Goal: Task Accomplishment & Management: Use online tool/utility

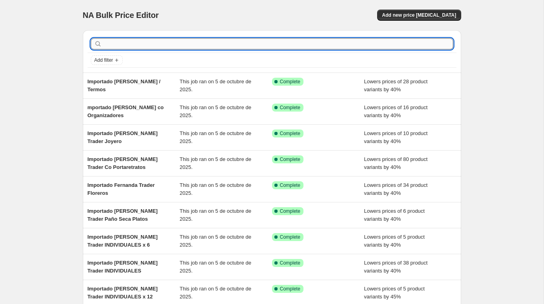
click at [150, 44] on input "text" at bounding box center [277, 43] width 349 height 11
paste input "Importado Fernanda Trader Set De Baño"
type input "Importado Fernanda Trader Set De Baño"
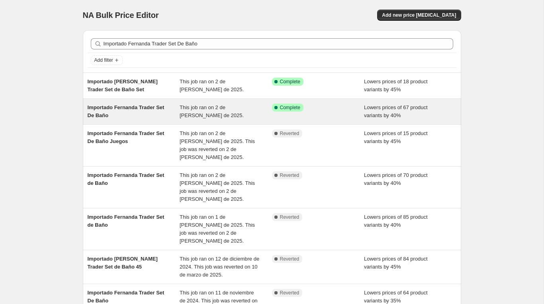
click at [147, 108] on span "Importado Fernanda Trader Set De Baño" at bounding box center [126, 111] width 77 height 14
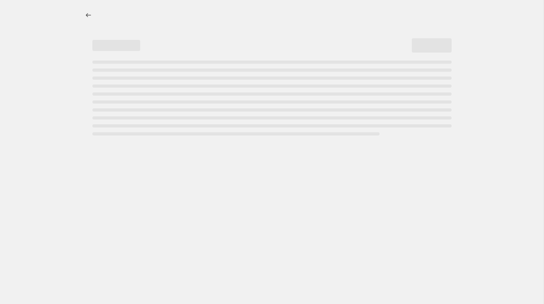
select select "percentage"
select select "vendor"
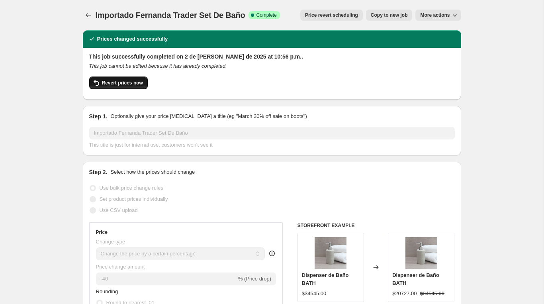
click at [127, 83] on span "Revert prices now" at bounding box center [122, 83] width 41 height 6
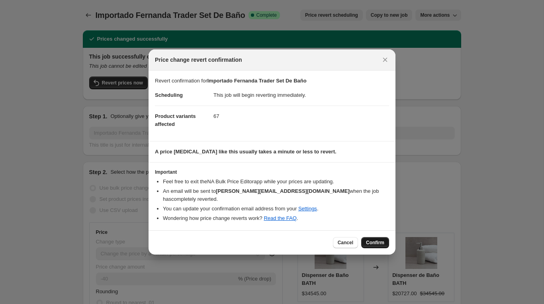
click at [377, 239] on span "Confirm" at bounding box center [375, 242] width 18 height 6
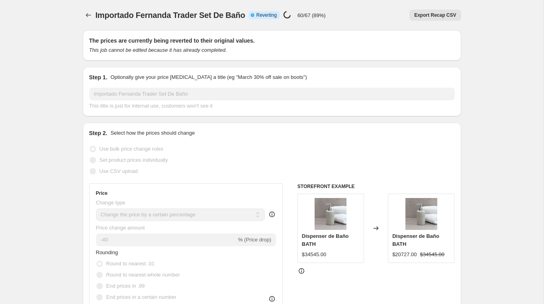
select select "percentage"
select select "vendor"
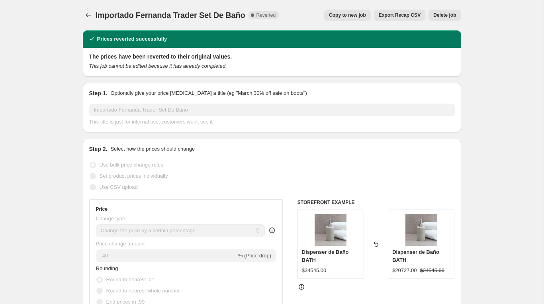
click at [344, 16] on span "Copy to new job" at bounding box center [347, 15] width 37 height 6
select select "percentage"
select select "vendor"
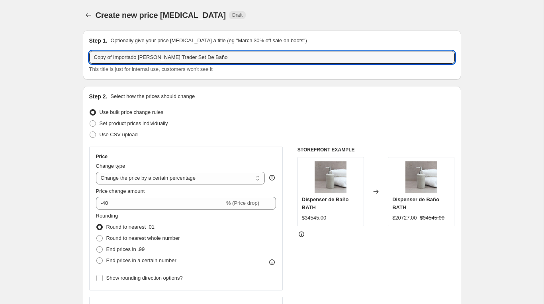
drag, startPoint x: 114, startPoint y: 57, endPoint x: 31, endPoint y: 45, distance: 84.5
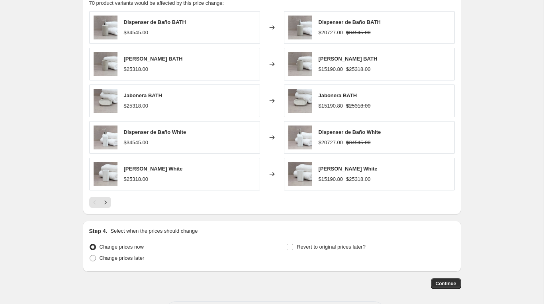
scroll to position [581, 0]
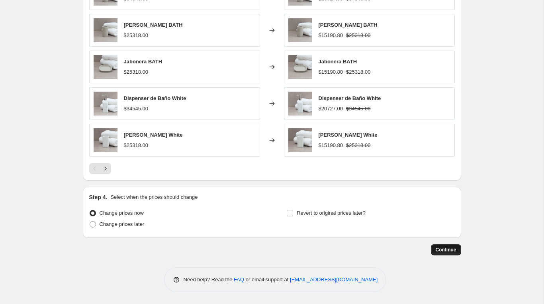
type input "Importado Fernanda Trader Set De Baño"
click at [437, 247] on span "Continue" at bounding box center [445, 249] width 21 height 6
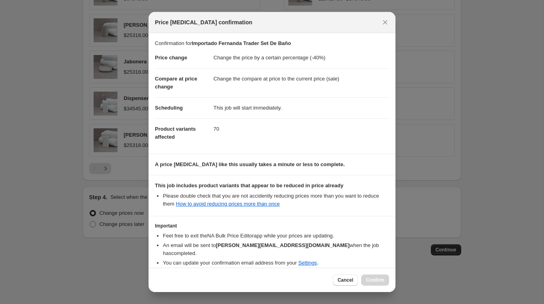
scroll to position [31, 0]
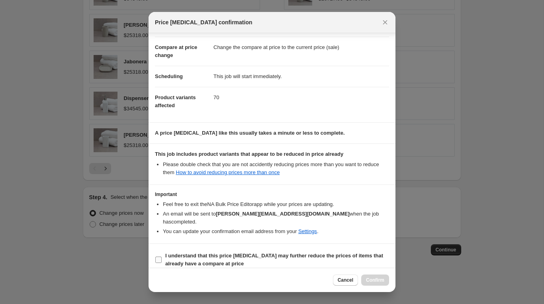
click at [187, 252] on b "I understand that this price change job may further reduce the prices of items …" at bounding box center [274, 259] width 218 height 14
click at [162, 256] on input "I understand that this price change job may further reduce the prices of items …" at bounding box center [158, 259] width 6 height 6
checkbox input "true"
click at [368, 281] on span "Confirm" at bounding box center [375, 280] width 18 height 6
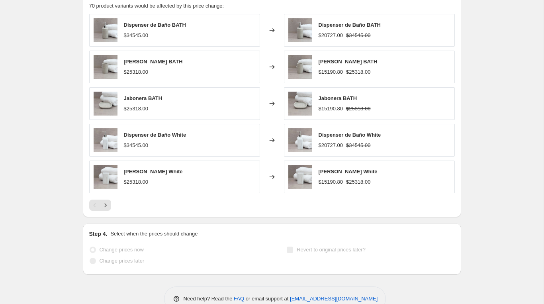
scroll to position [602, 0]
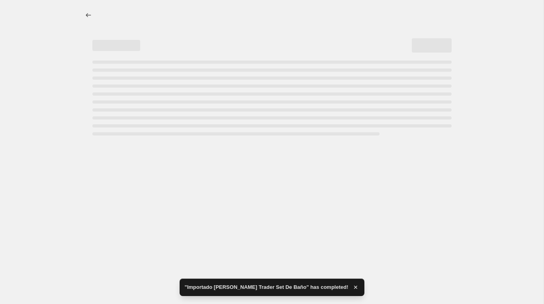
select select "percentage"
select select "vendor"
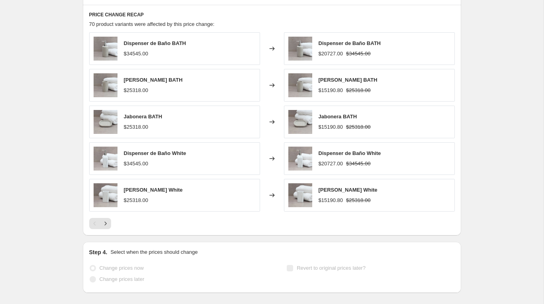
scroll to position [0, 0]
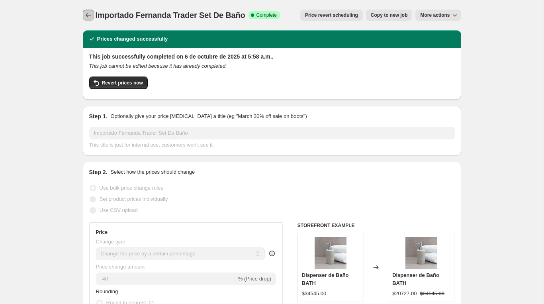
click at [84, 16] on button "Price change jobs" at bounding box center [88, 15] width 11 height 11
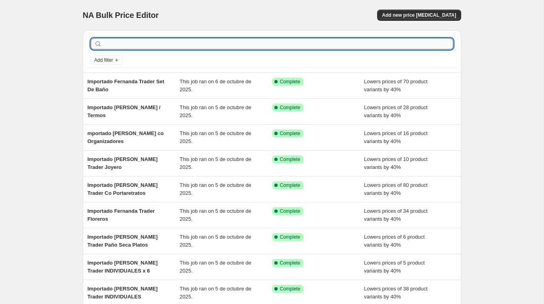
click at [139, 43] on input "text" at bounding box center [277, 43] width 349 height 11
paste input "Importado [PERSON_NAME] Trader Tuppers"
type input "Importado [PERSON_NAME] Trader Tuppers"
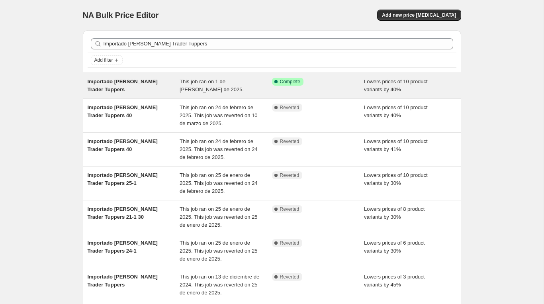
click at [147, 88] on div "Importado [PERSON_NAME] Trader Tuppers" at bounding box center [134, 86] width 92 height 16
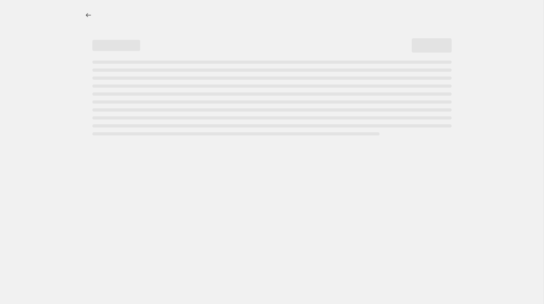
select select "percentage"
select select "vendor"
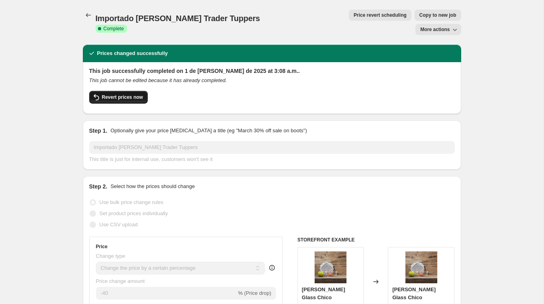
click at [129, 94] on span "Revert prices now" at bounding box center [122, 97] width 41 height 6
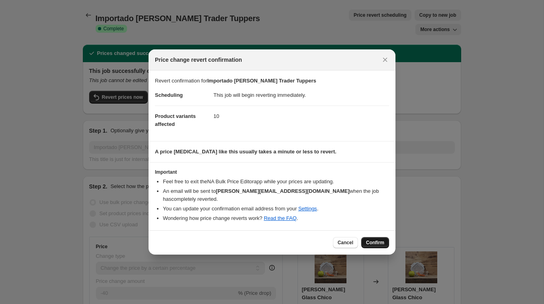
click at [374, 240] on span "Confirm" at bounding box center [375, 242] width 18 height 6
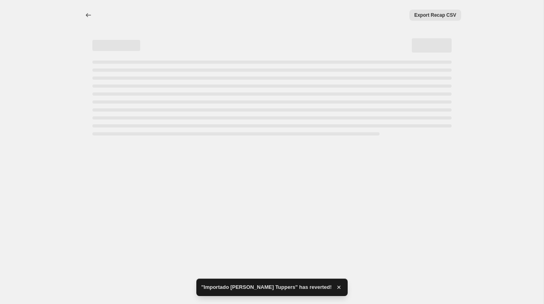
select select "percentage"
select select "vendor"
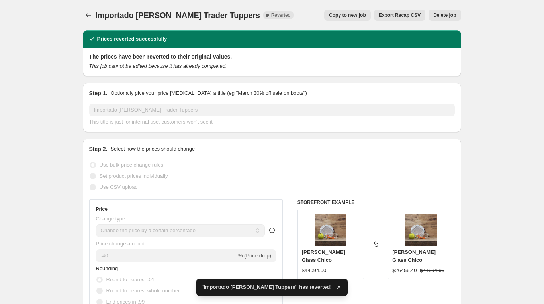
click at [336, 13] on span "Copy to new job" at bounding box center [347, 15] width 37 height 6
select select "percentage"
select select "vendor"
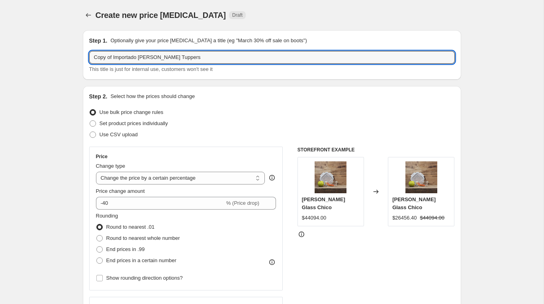
drag, startPoint x: 113, startPoint y: 57, endPoint x: 17, endPoint y: 51, distance: 96.4
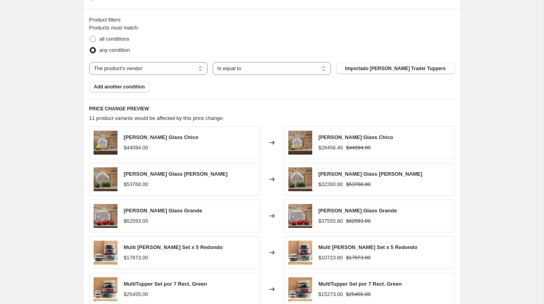
scroll to position [581, 0]
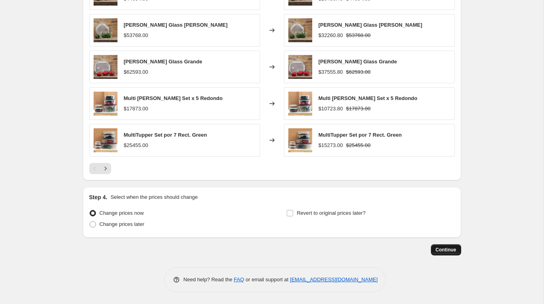
type input "Importado [PERSON_NAME] Trader Tuppers"
click at [440, 246] on button "Continue" at bounding box center [446, 249] width 30 height 11
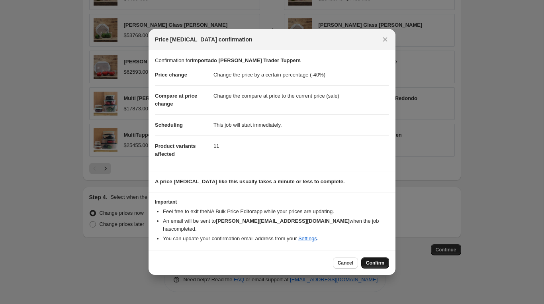
click at [374, 257] on button "Confirm" at bounding box center [375, 262] width 28 height 11
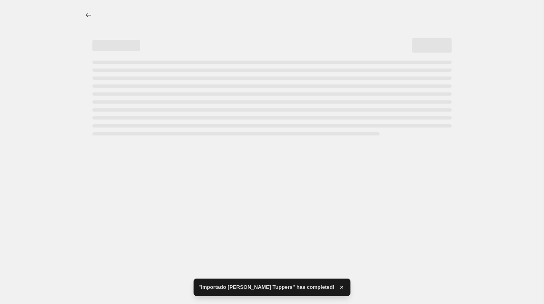
select select "percentage"
select select "vendor"
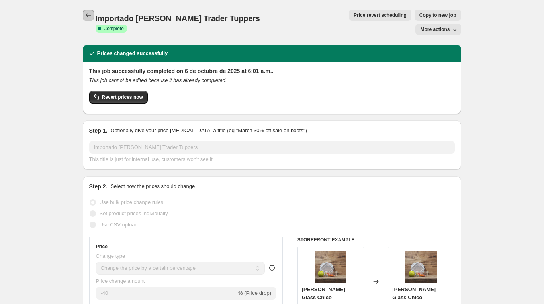
click at [88, 19] on icon "Price change jobs" at bounding box center [88, 15] width 8 height 8
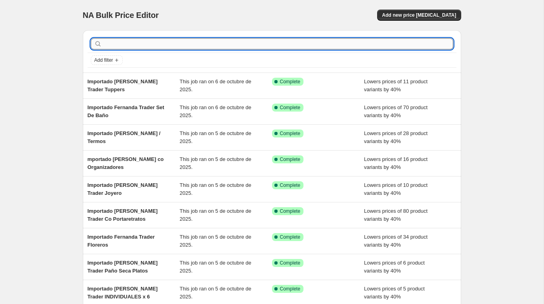
click at [175, 43] on input "text" at bounding box center [277, 43] width 349 height 11
paste input "Importado [PERSON_NAME] [PERSON_NAME]"
type input "Importado [PERSON_NAME] [PERSON_NAME]"
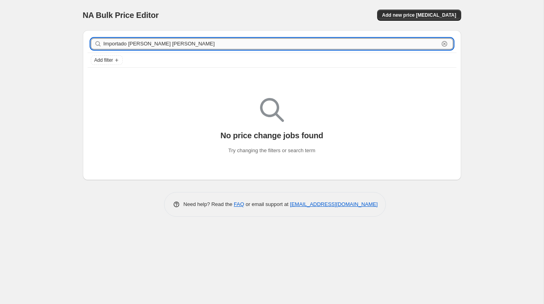
click at [221, 42] on input "Importado [PERSON_NAME] [PERSON_NAME]" at bounding box center [270, 43] width 335 height 11
type input "Importado Fernanda Trader"
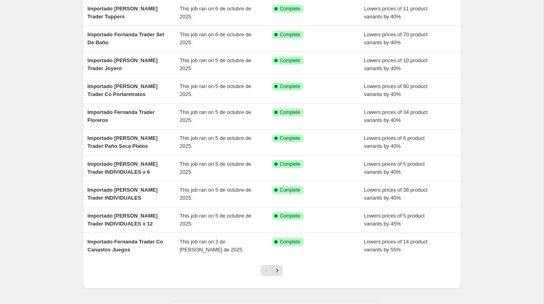
scroll to position [74, 0]
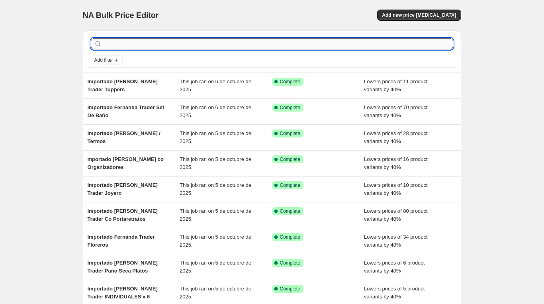
click at [109, 43] on input "text" at bounding box center [277, 43] width 349 height 11
click at [111, 60] on span "Add filter" at bounding box center [103, 60] width 19 height 6
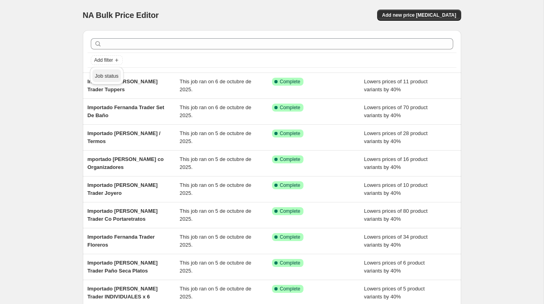
click at [110, 78] on span "Job status" at bounding box center [106, 76] width 23 height 6
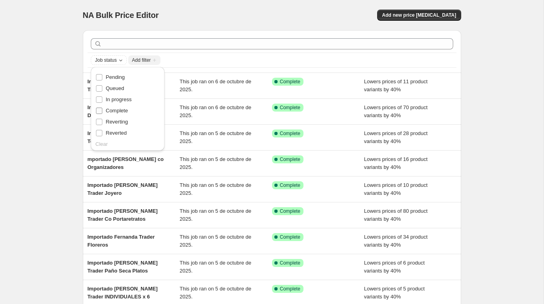
click at [106, 109] on span "Complete" at bounding box center [117, 110] width 22 height 6
click at [102, 109] on input "Complete" at bounding box center [99, 110] width 6 height 6
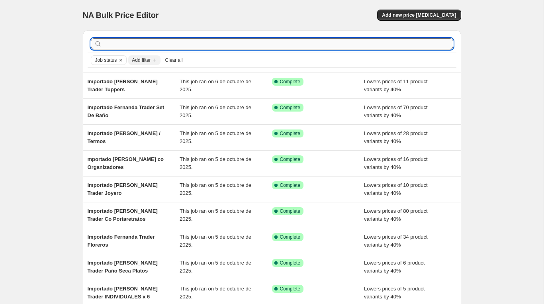
click at [156, 40] on input "text" at bounding box center [277, 43] width 349 height 11
paste input "Importado [PERSON_NAME] [PERSON_NAME]"
type input "Importado [PERSON_NAME] [PERSON_NAME]"
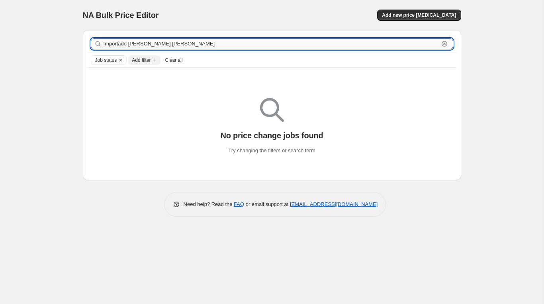
click at [238, 41] on input "Importado [PERSON_NAME] [PERSON_NAME]" at bounding box center [270, 43] width 335 height 11
type input "Importado [PERSON_NAME] Tach"
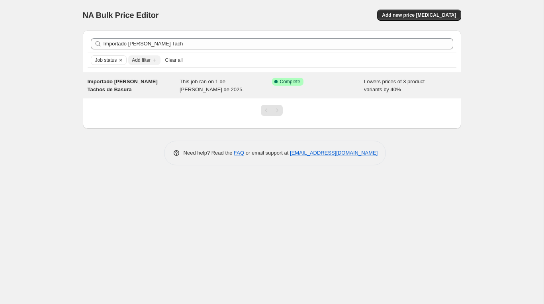
click at [119, 87] on span "Importado [PERSON_NAME] Tachos de Basura" at bounding box center [123, 85] width 70 height 14
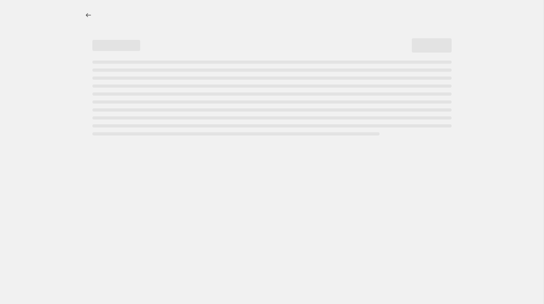
select select "percentage"
select select "vendor"
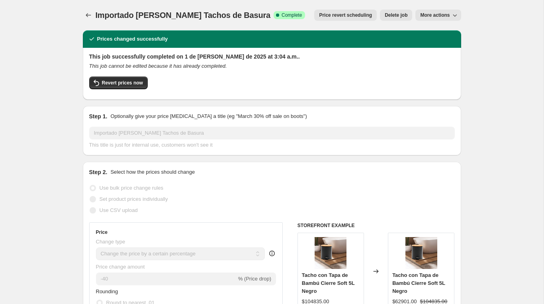
click at [119, 87] on button "Revert prices now" at bounding box center [118, 82] width 58 height 13
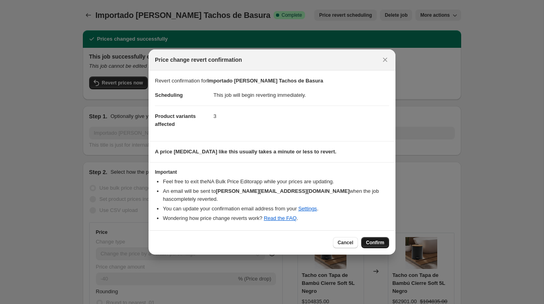
click at [379, 239] on span "Confirm" at bounding box center [375, 242] width 18 height 6
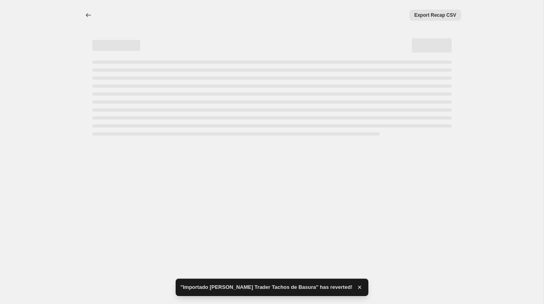
select select "percentage"
select select "vendor"
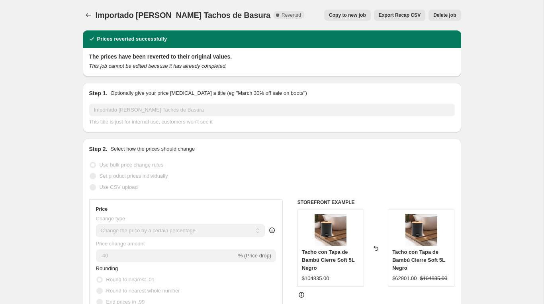
click at [333, 16] on span "Copy to new job" at bounding box center [347, 15] width 37 height 6
select select "percentage"
select select "vendor"
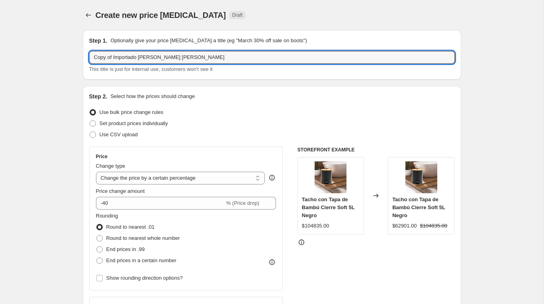
drag, startPoint x: 115, startPoint y: 56, endPoint x: 32, endPoint y: 55, distance: 82.8
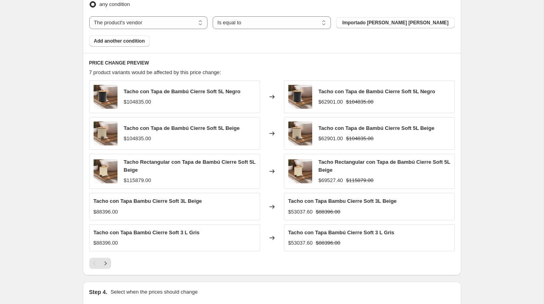
scroll to position [489, 0]
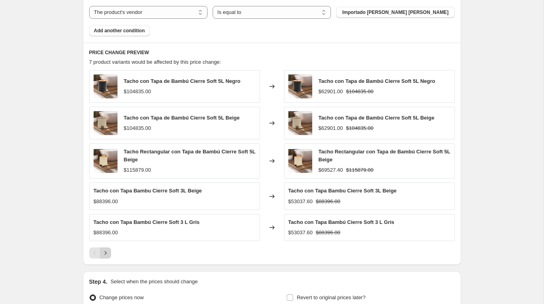
type input "Importado [PERSON_NAME] Tachos de Basura"
click at [107, 255] on icon "Next" at bounding box center [105, 253] width 8 height 8
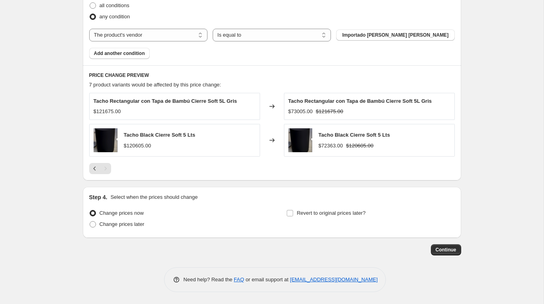
scroll to position [466, 0]
click at [440, 247] on span "Continue" at bounding box center [445, 249] width 21 height 6
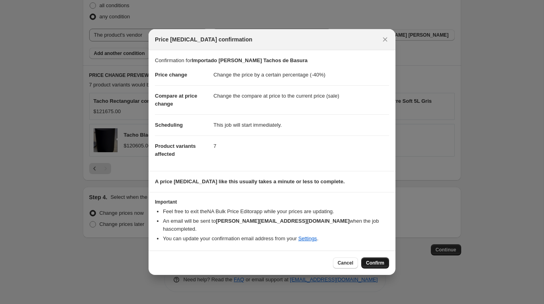
click at [371, 259] on span "Confirm" at bounding box center [375, 262] width 18 height 6
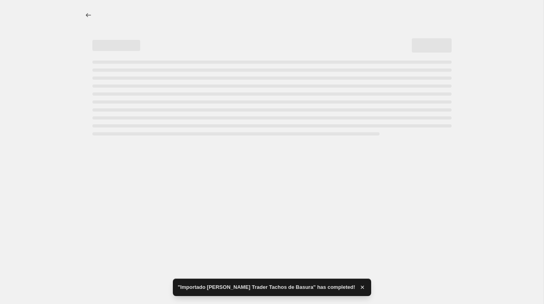
select select "percentage"
select select "vendor"
